Goal: Task Accomplishment & Management: Use online tool/utility

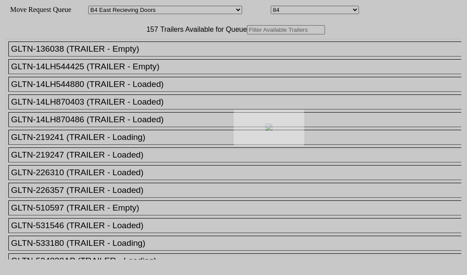
select select "527"
select select "8140"
click at [121, 58] on body "Move Request Queue Area Started [GEOGRAPHIC_DATA][PERSON_NAME][PERSON_NAME] [GE…" at bounding box center [234, 149] width 460 height 291
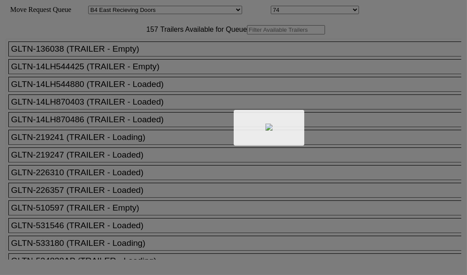
click at [121, 58] on div at bounding box center [233, 137] width 467 height 275
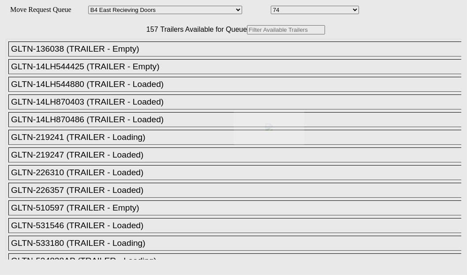
click at [121, 58] on div at bounding box center [233, 137] width 467 height 275
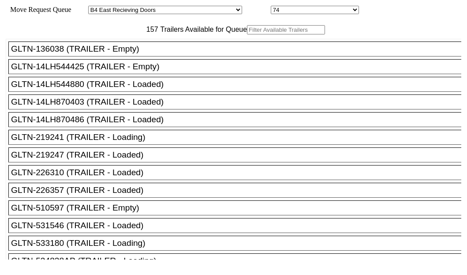
click at [247, 34] on input "text" at bounding box center [286, 29] width 78 height 9
paste input "MAEU9252660"
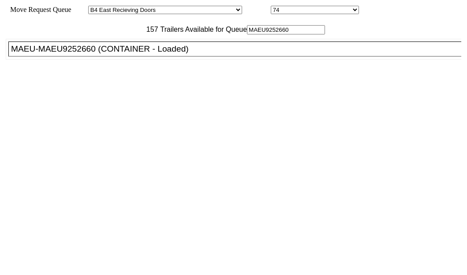
type input "MAEU9252660"
click at [67, 54] on div "MAEU-MAEU9252660 (CONTAINER - Loaded)" at bounding box center [239, 49] width 456 height 10
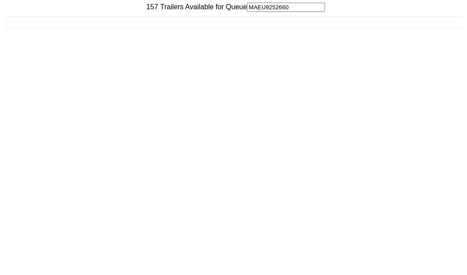
scroll to position [35, 0]
